Goal: Find contact information: Find contact information

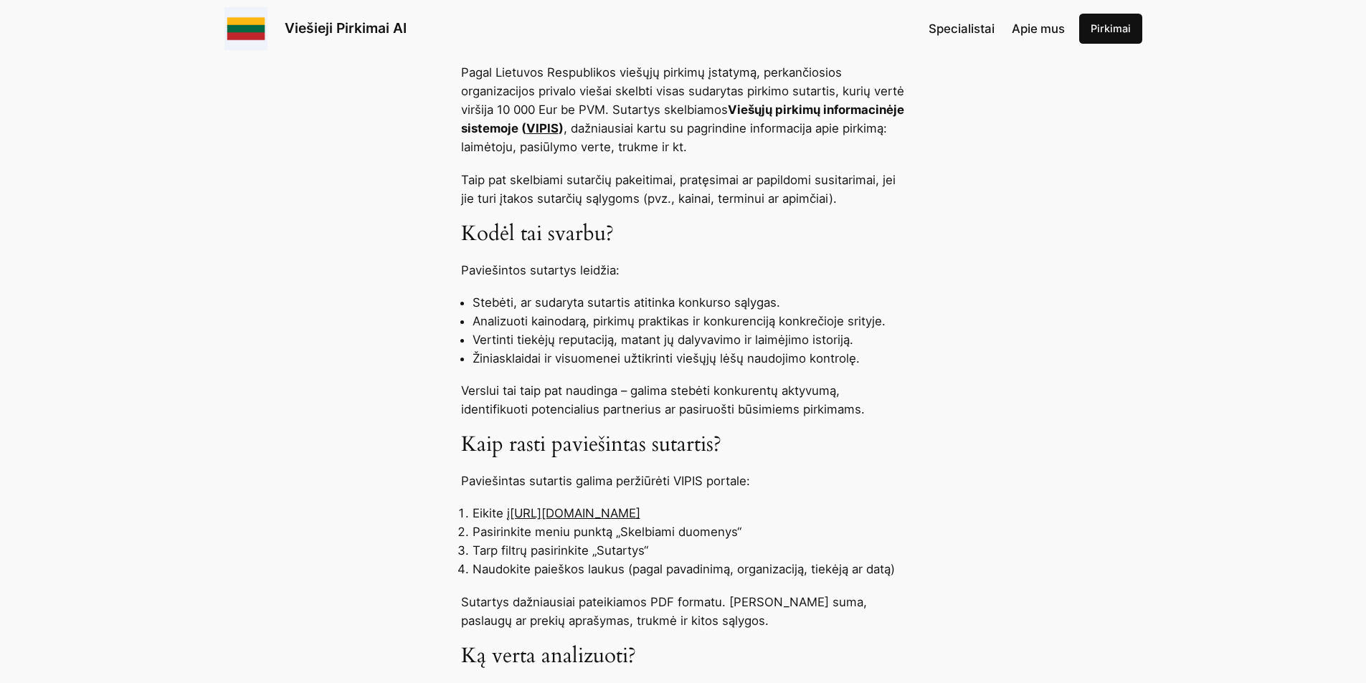
scroll to position [789, 0]
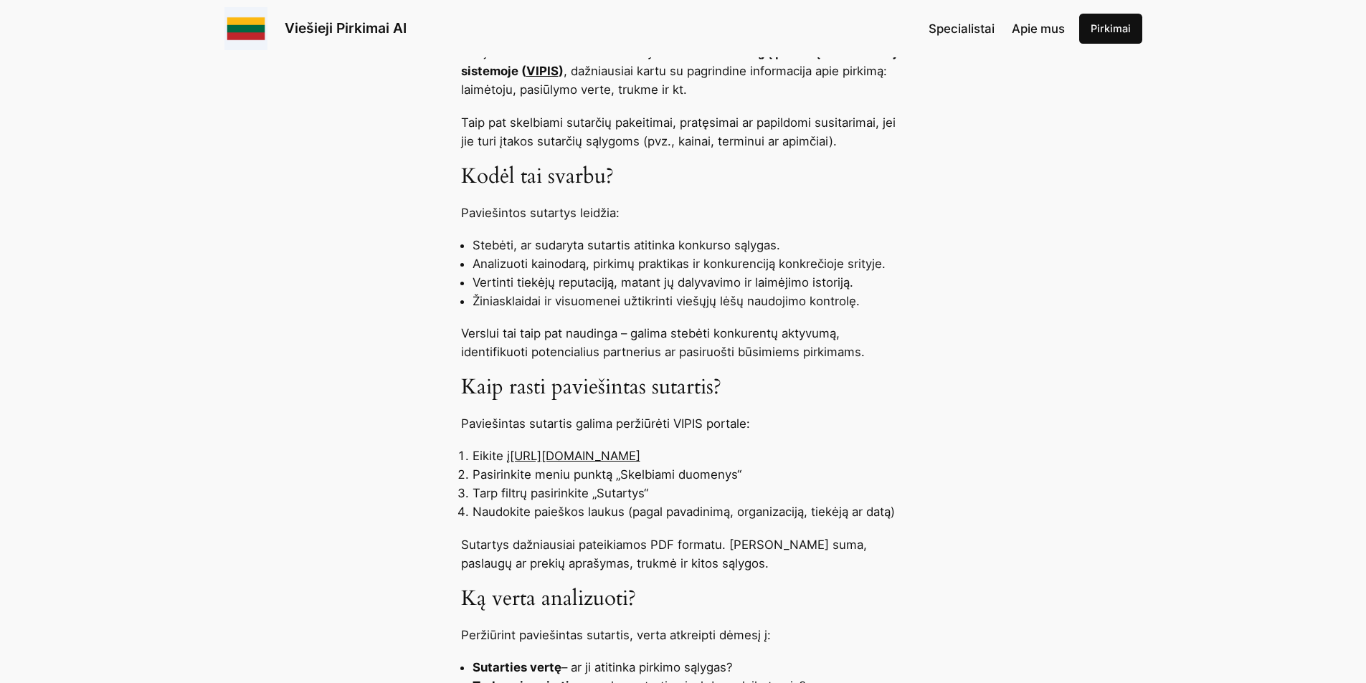
click at [640, 460] on link "[URL][DOMAIN_NAME]" at bounding box center [575, 456] width 130 height 14
click at [640, 452] on link "[URL][DOMAIN_NAME]" at bounding box center [575, 456] width 130 height 14
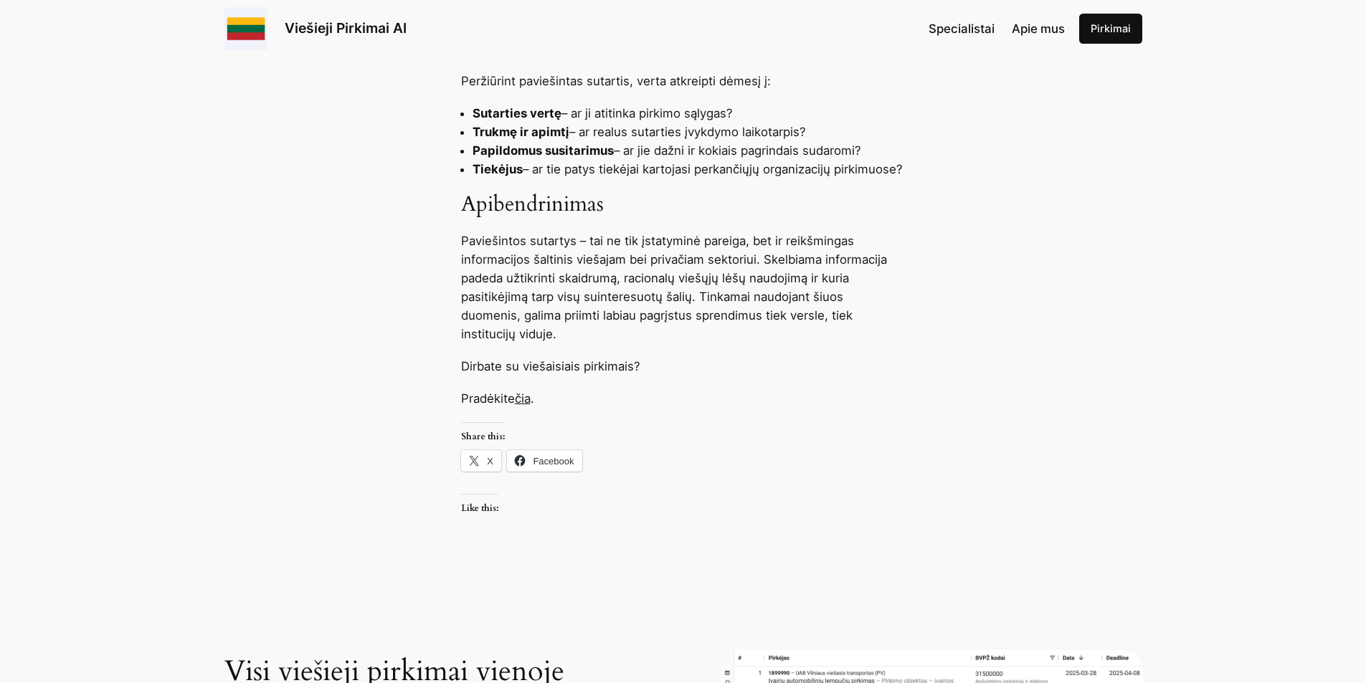
scroll to position [1362, 0]
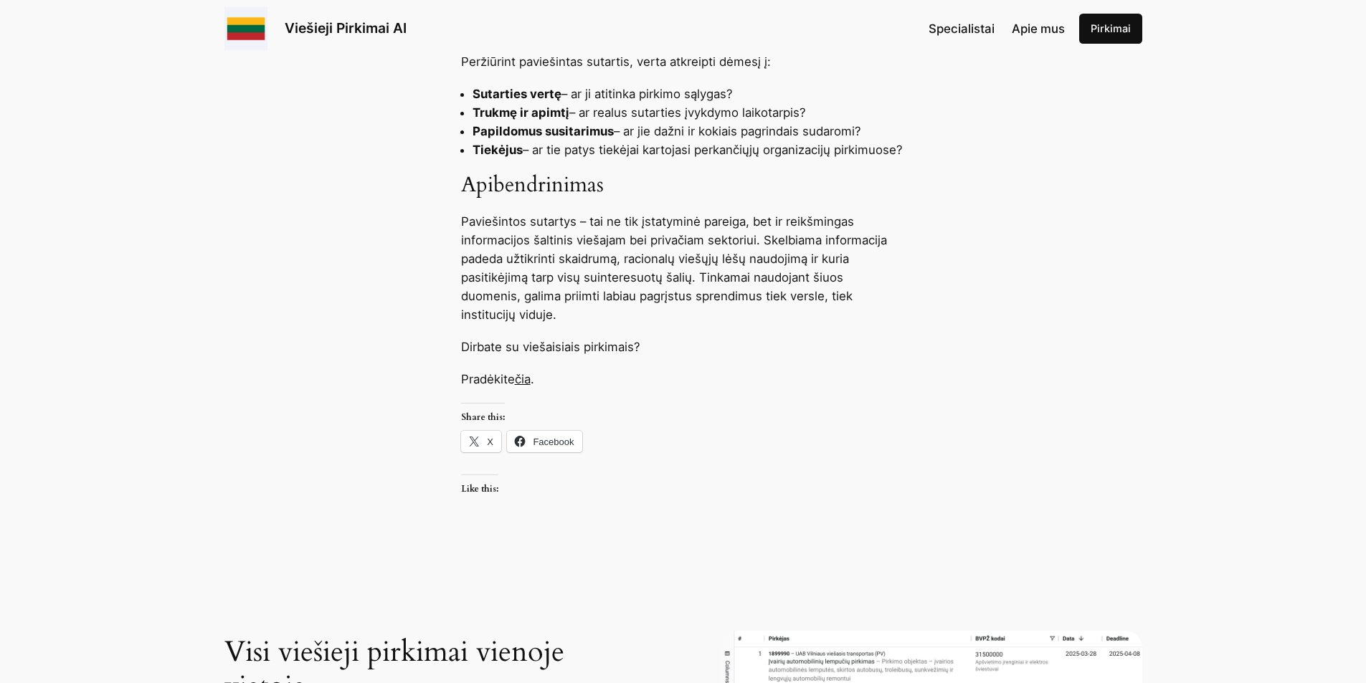
click at [527, 378] on link "čia" at bounding box center [523, 379] width 16 height 14
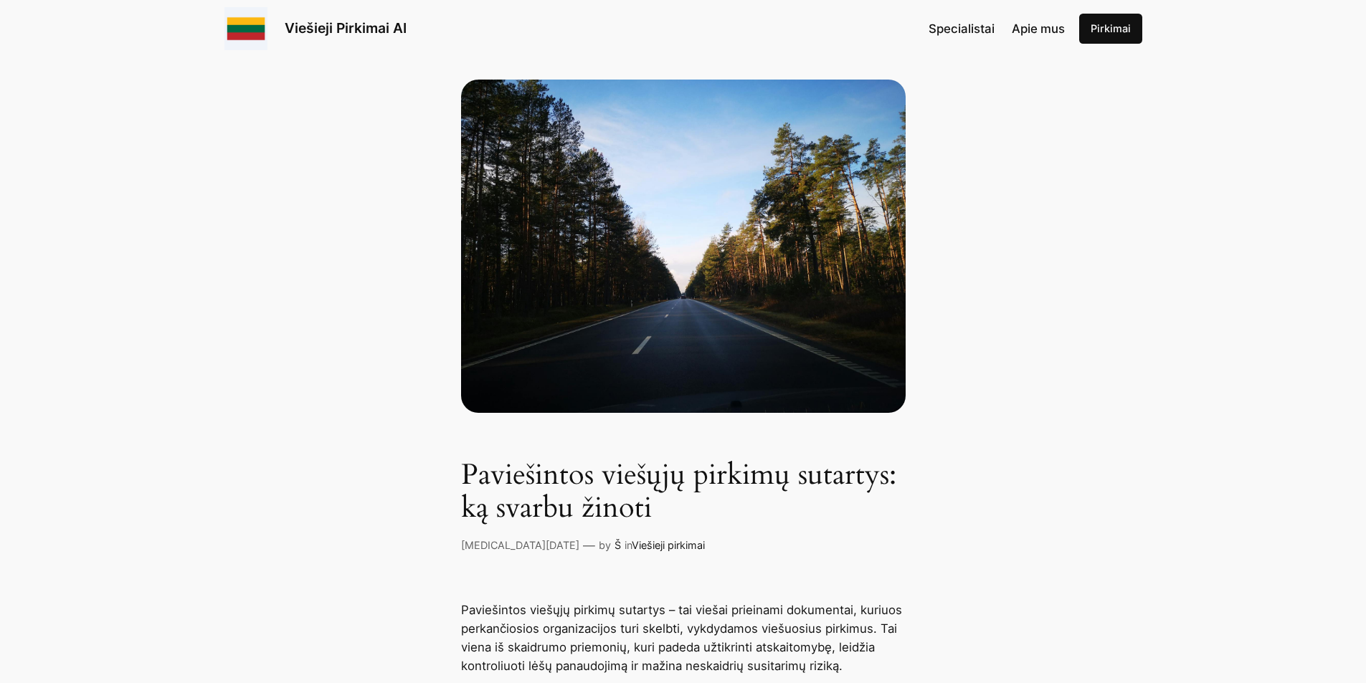
scroll to position [359, 0]
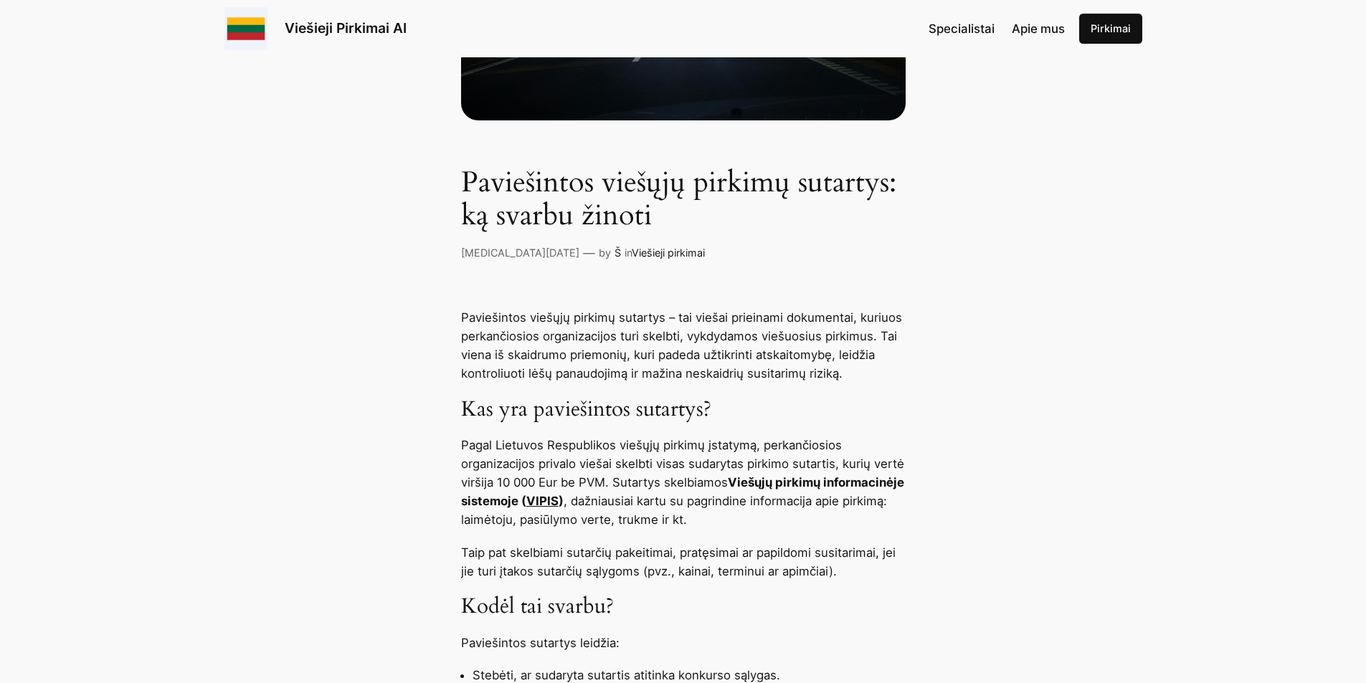
click at [559, 504] on link "VIPIS" at bounding box center [542, 501] width 32 height 14
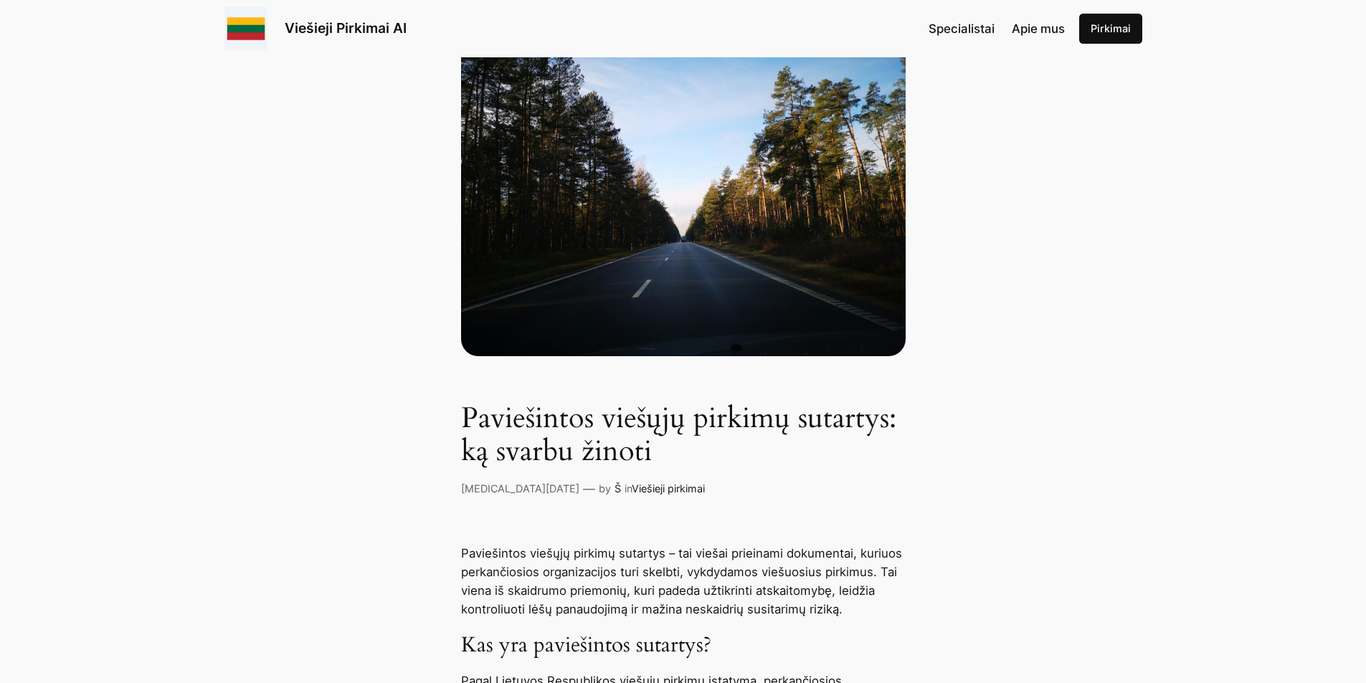
scroll to position [287, 0]
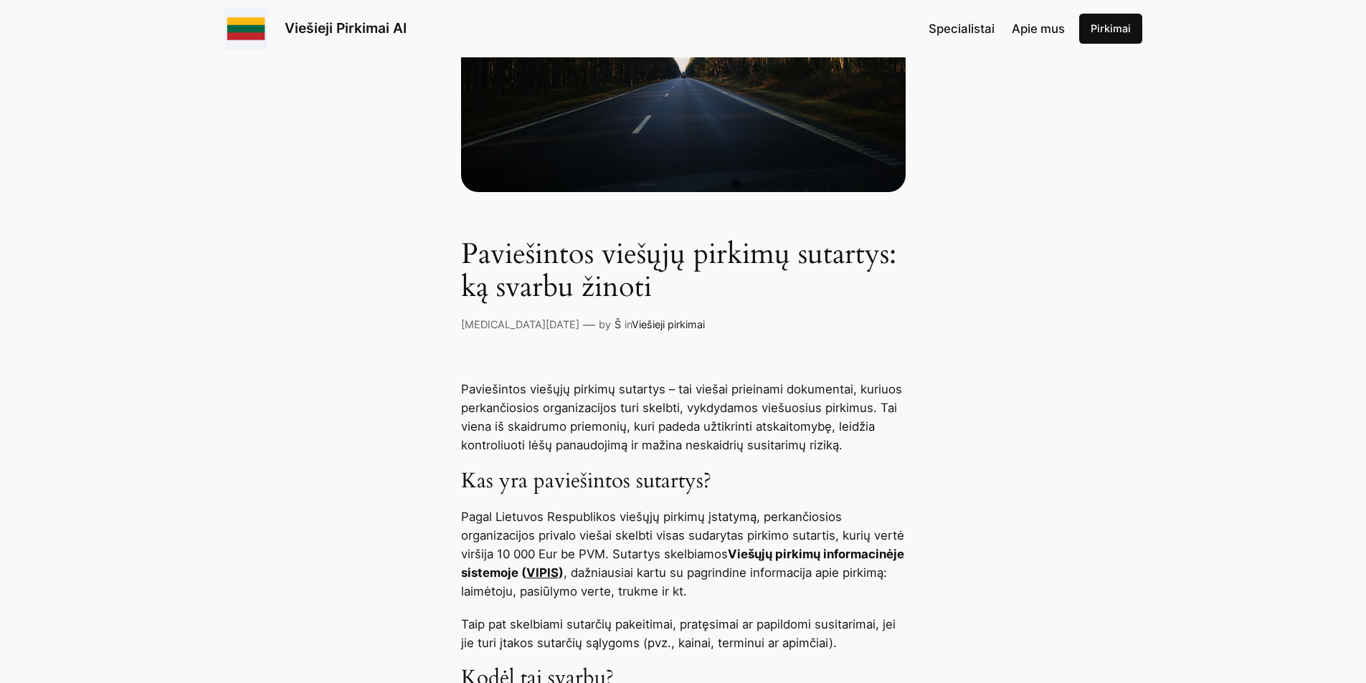
click at [559, 570] on link "VIPIS" at bounding box center [542, 573] width 32 height 14
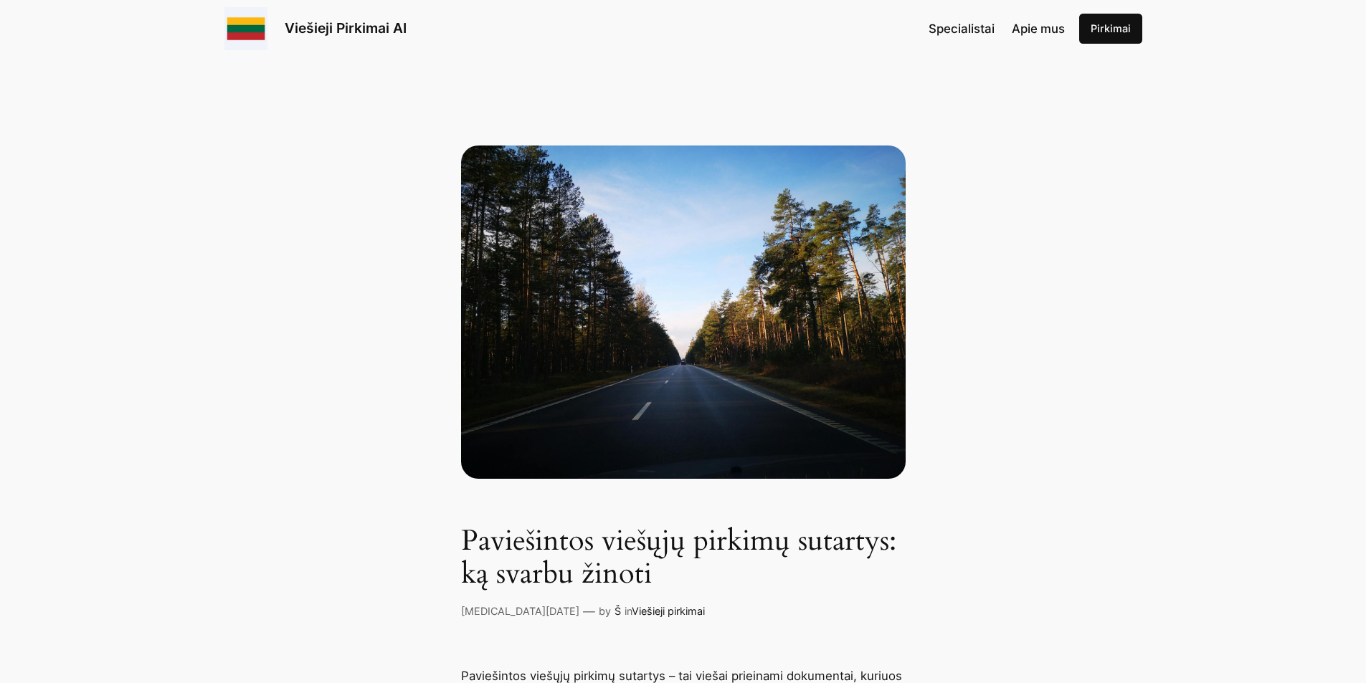
scroll to position [287, 0]
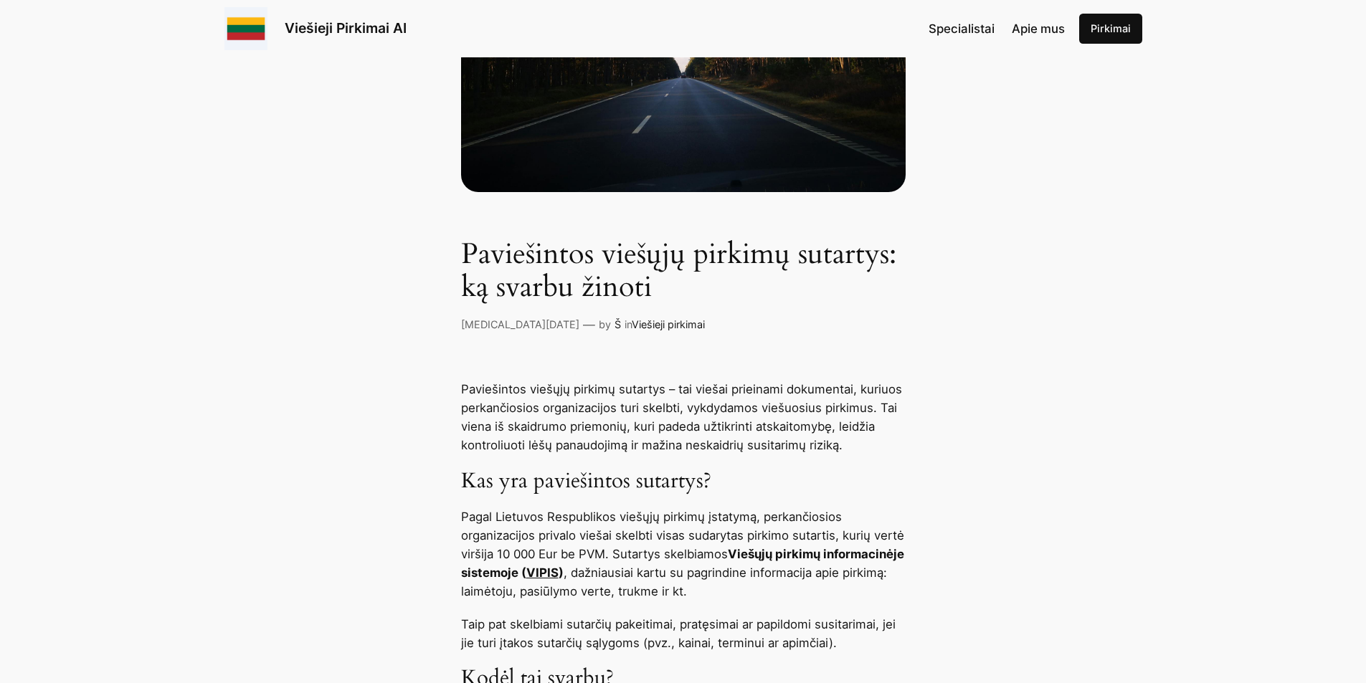
click at [559, 575] on link "VIPIS" at bounding box center [542, 573] width 32 height 14
